Goal: Navigation & Orientation: Understand site structure

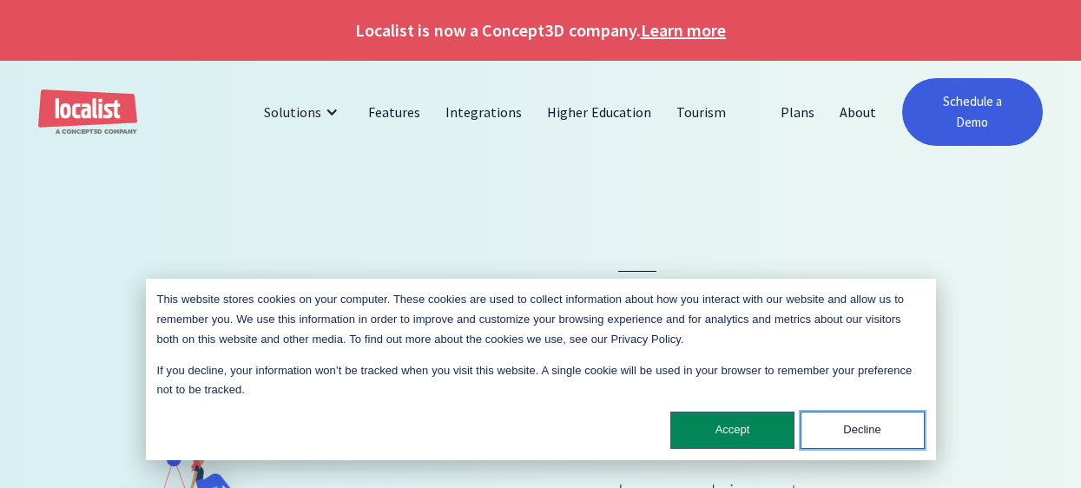
click at [859, 435] on button "Decline" at bounding box center [863, 430] width 124 height 37
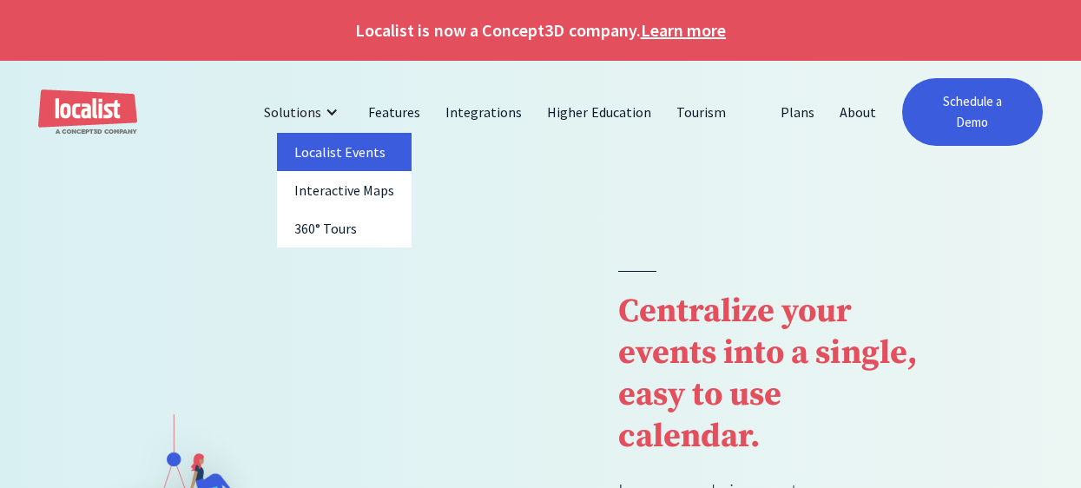
click at [332, 159] on link "Localist Events" at bounding box center [344, 152] width 135 height 38
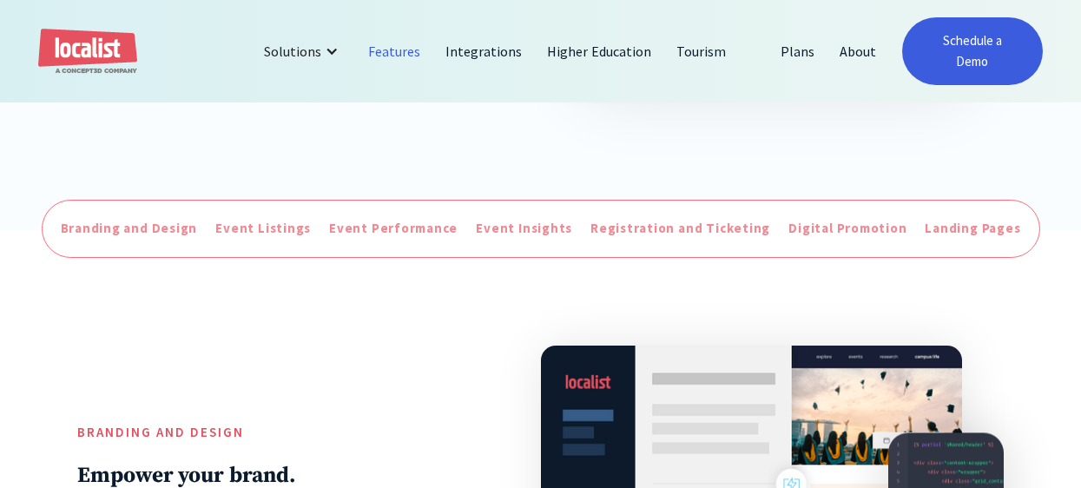
scroll to position [509, 0]
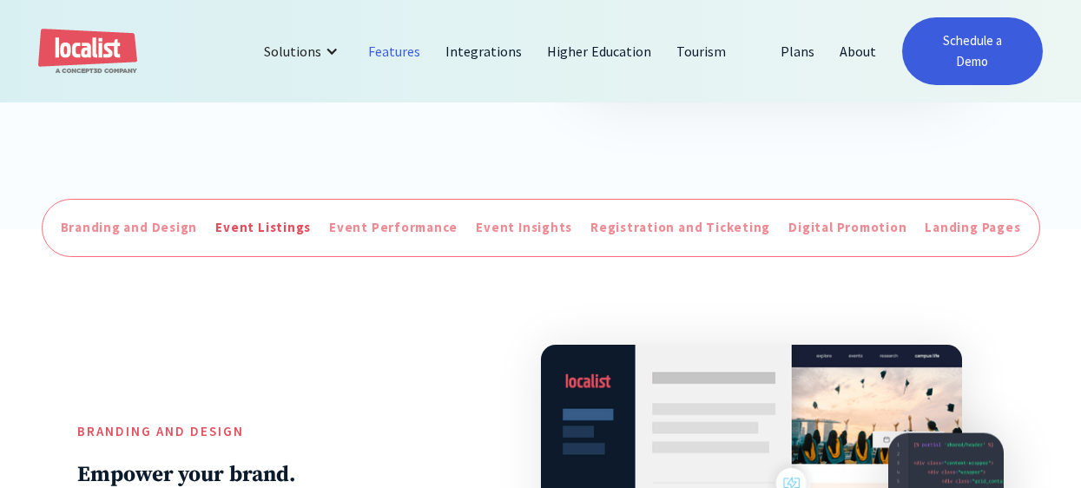
click at [267, 228] on div "Event Listings" at bounding box center [263, 228] width 96 height 20
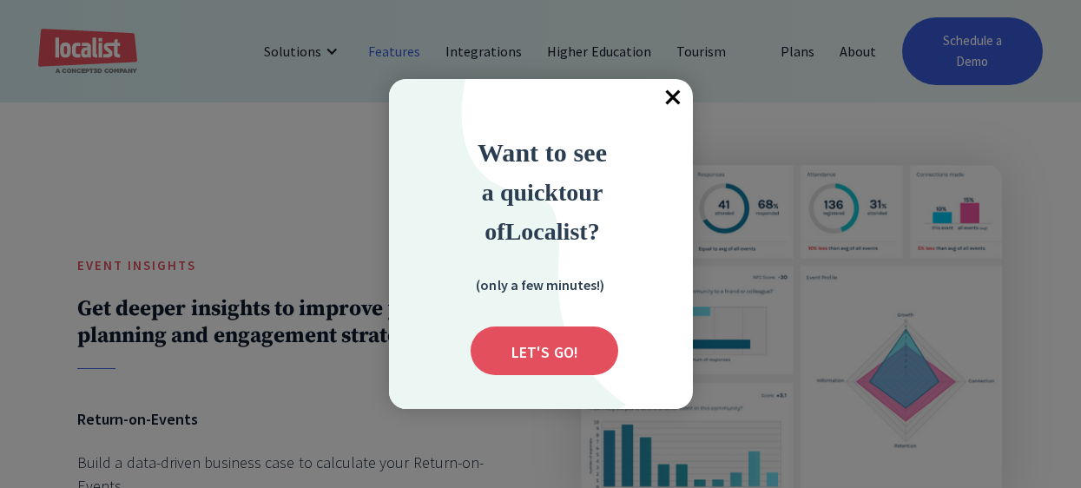
scroll to position [2940, 0]
click at [670, 98] on span "×" at bounding box center [674, 98] width 38 height 38
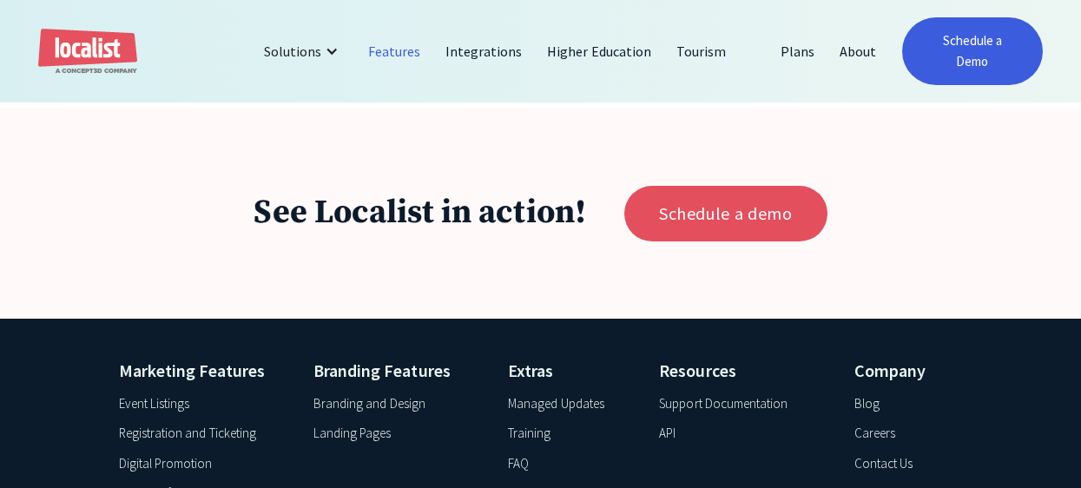
scroll to position [6185, 0]
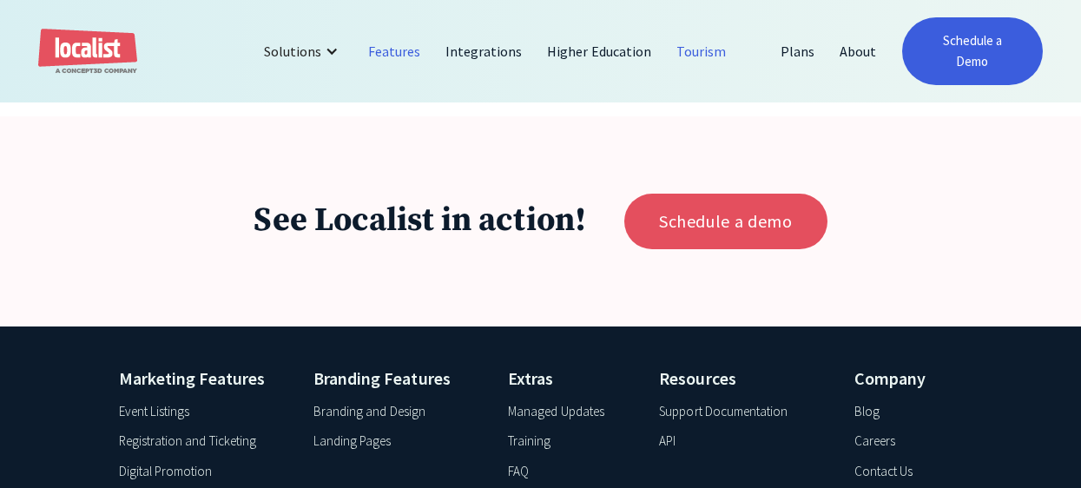
click at [702, 50] on link "Tourism" at bounding box center [701, 51] width 75 height 42
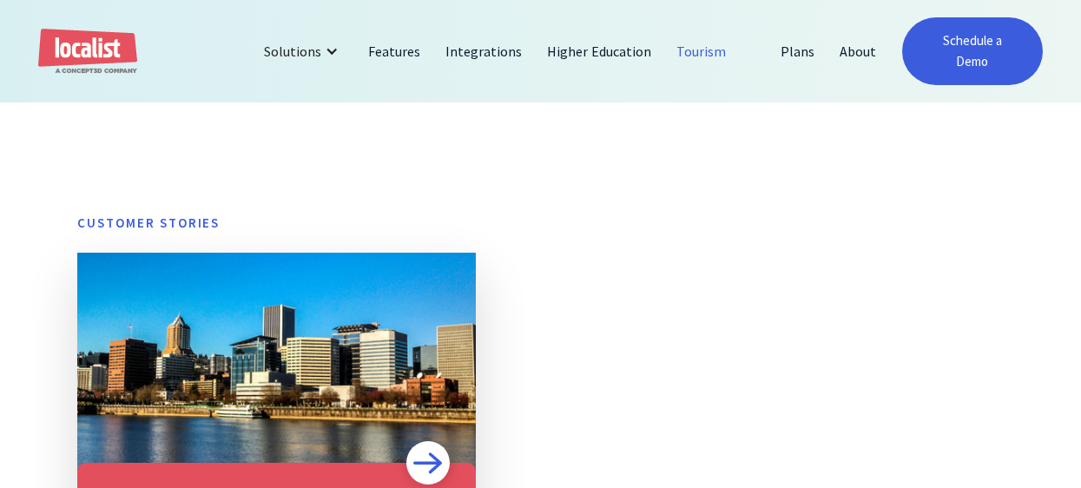
scroll to position [930, 0]
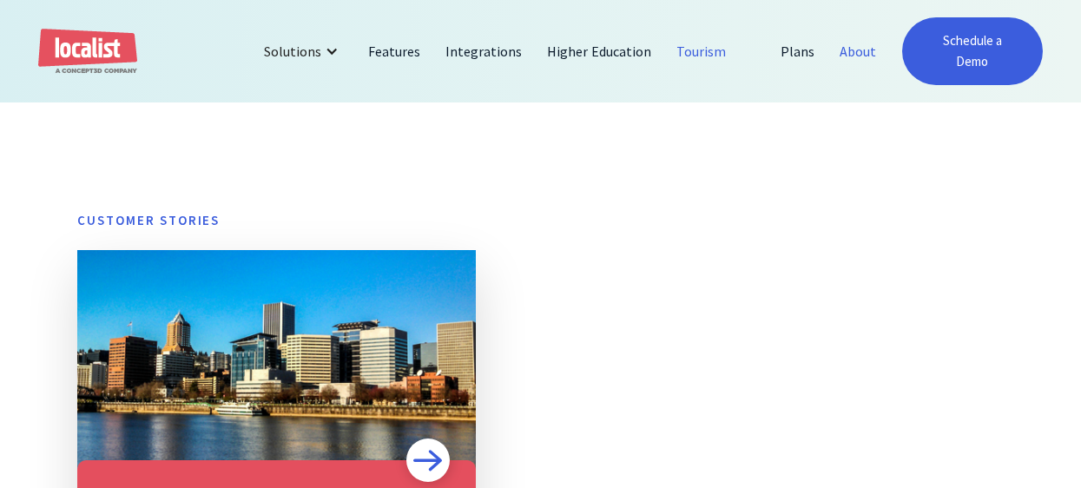
click at [851, 55] on link "About" at bounding box center [859, 51] width 62 height 42
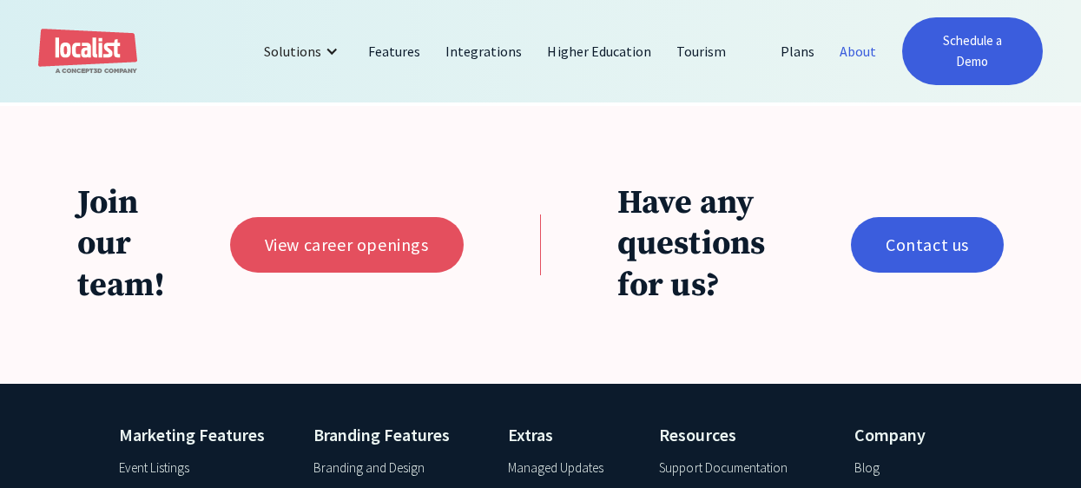
scroll to position [3518, 0]
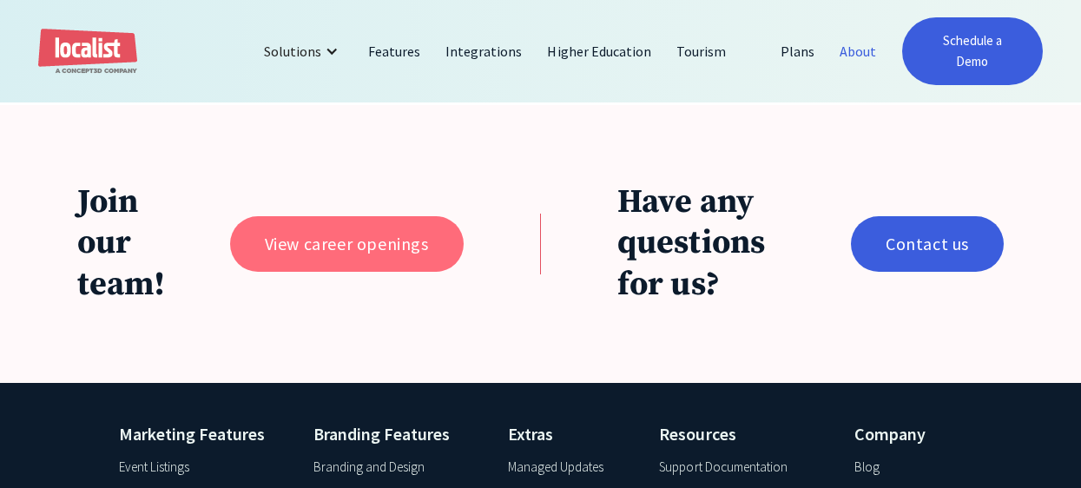
click at [321, 248] on link "View career openings" at bounding box center [347, 244] width 234 height 56
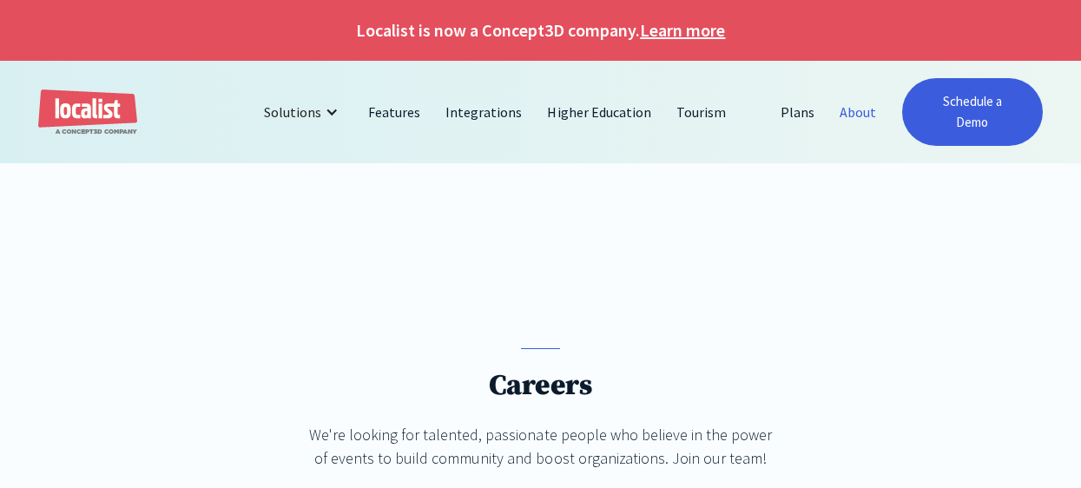
click at [852, 112] on link "About" at bounding box center [859, 112] width 62 height 42
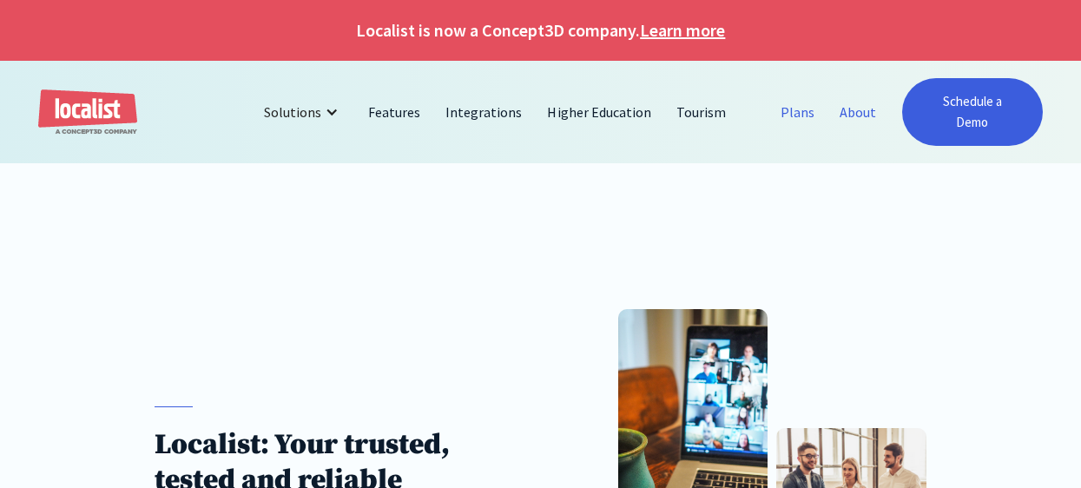
click at [789, 107] on link "Plans" at bounding box center [798, 112] width 59 height 42
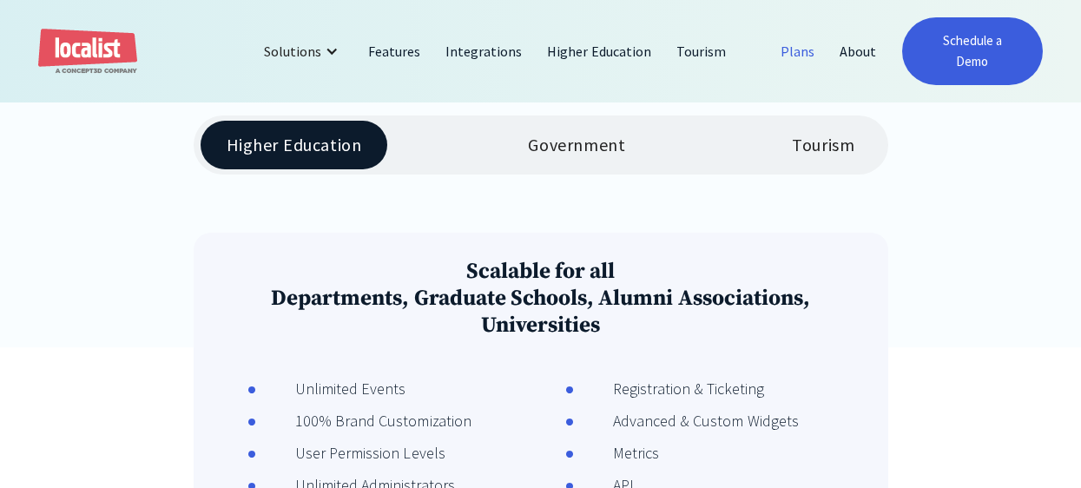
scroll to position [340, 0]
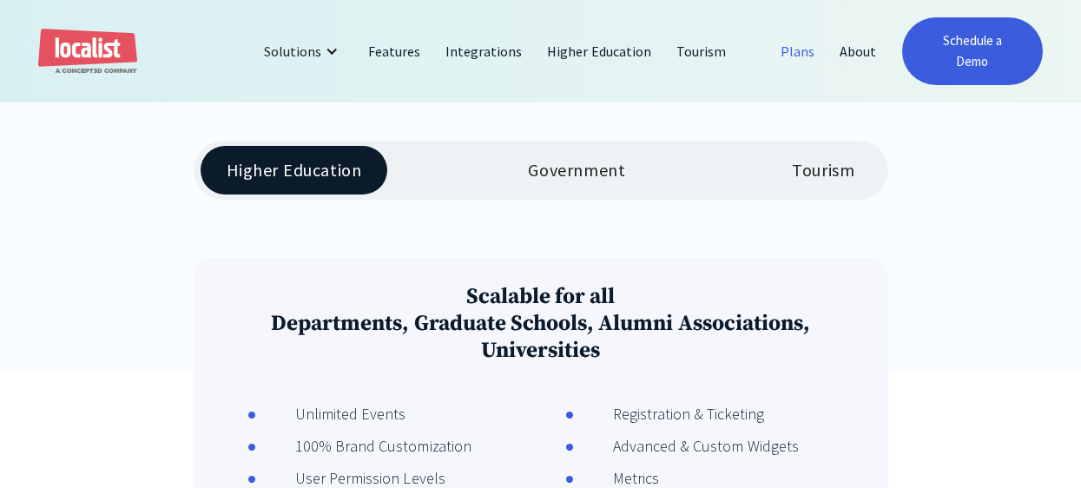
click at [824, 174] on div "Tourism" at bounding box center [823, 170] width 63 height 21
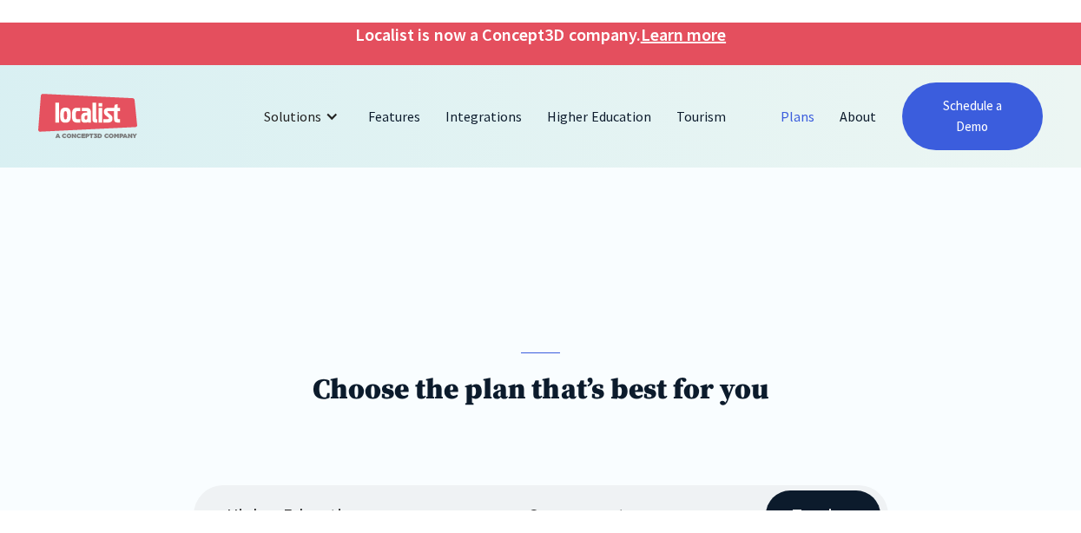
scroll to position [0, 0]
